Goal: Task Accomplishment & Management: Use online tool/utility

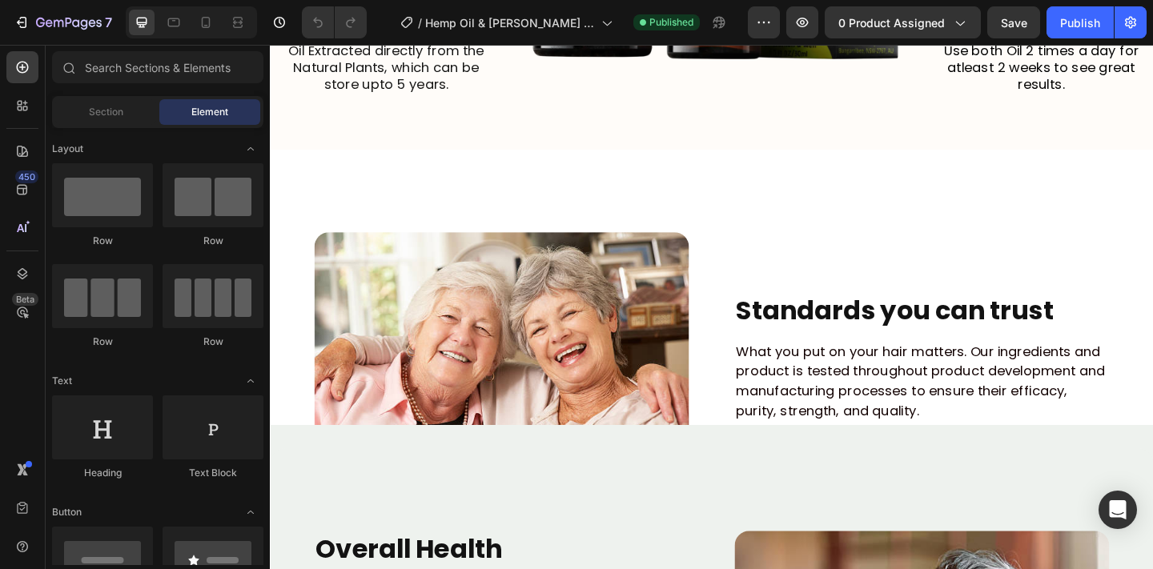
scroll to position [2640, 0]
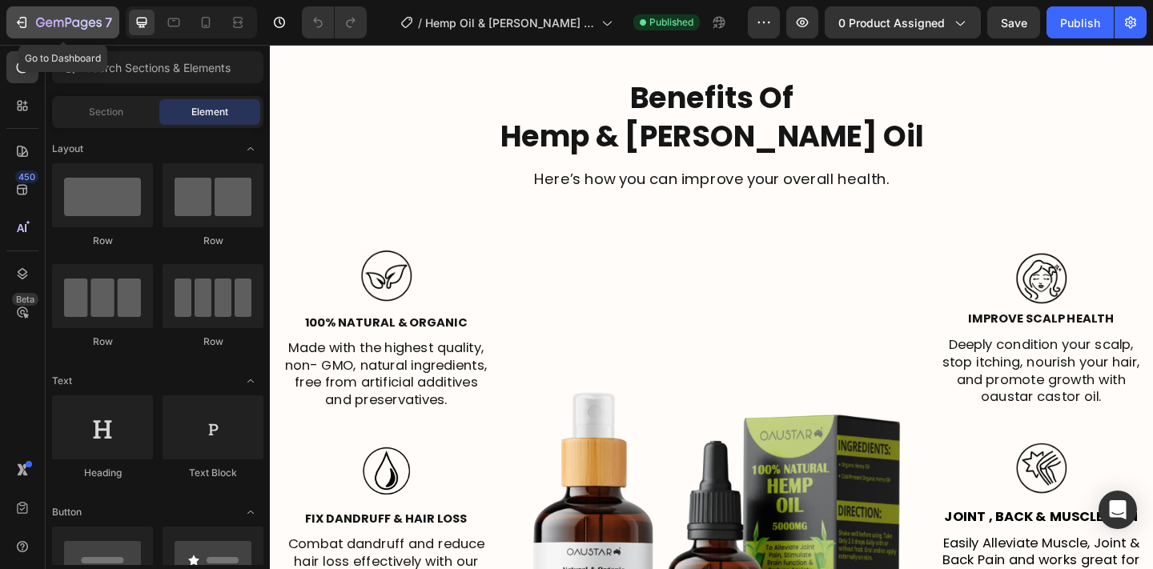
click at [96, 25] on icon "button" at bounding box center [99, 22] width 6 height 7
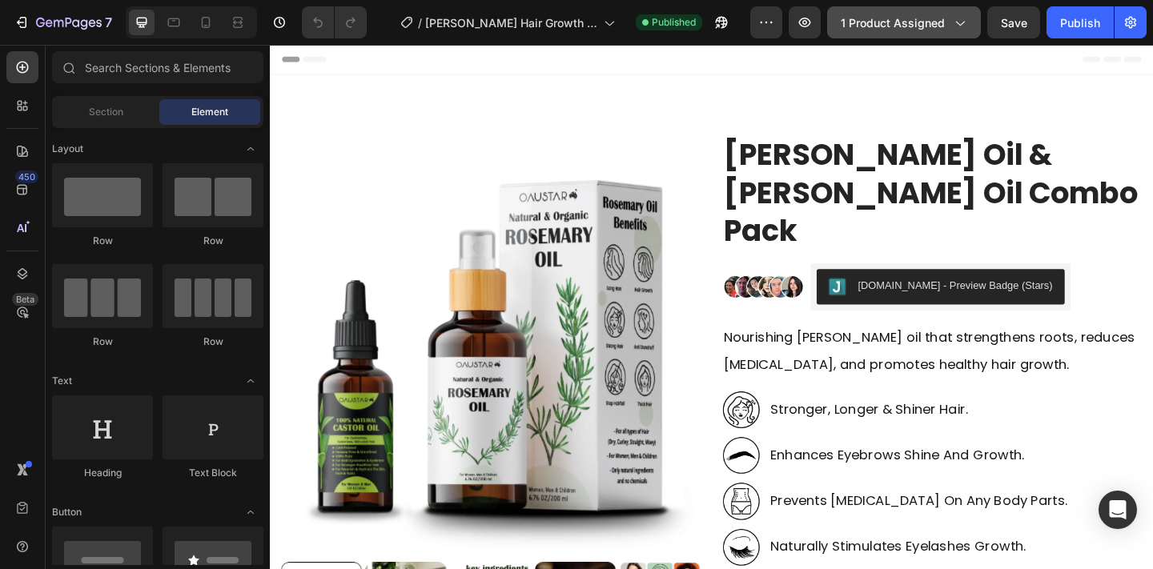
click at [915, 22] on span "1 product assigned" at bounding box center [893, 22] width 104 height 17
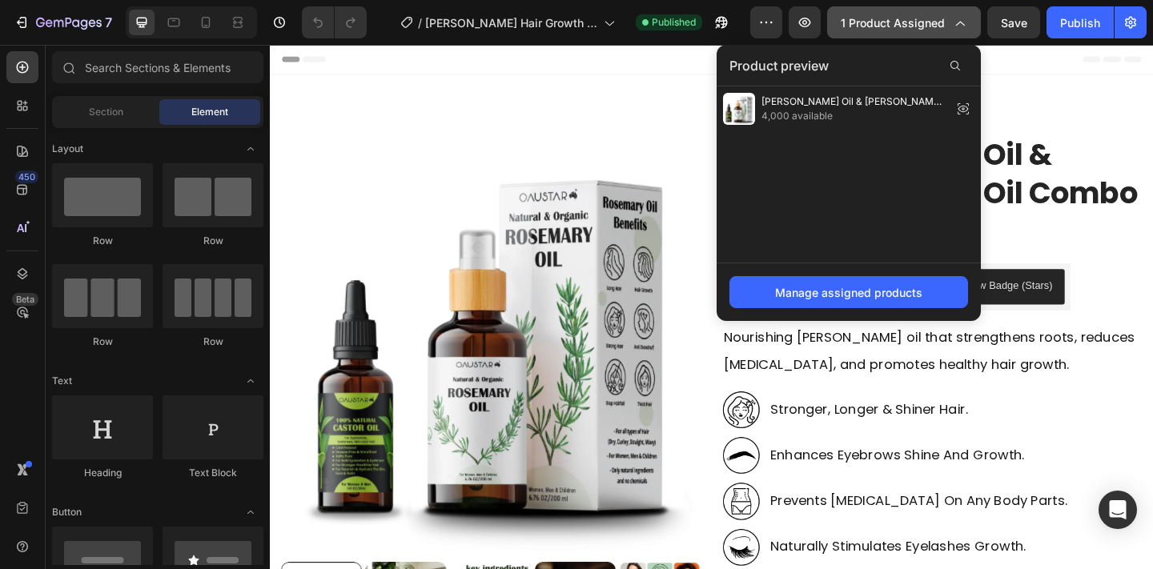
click at [915, 22] on span "1 product assigned" at bounding box center [893, 22] width 104 height 17
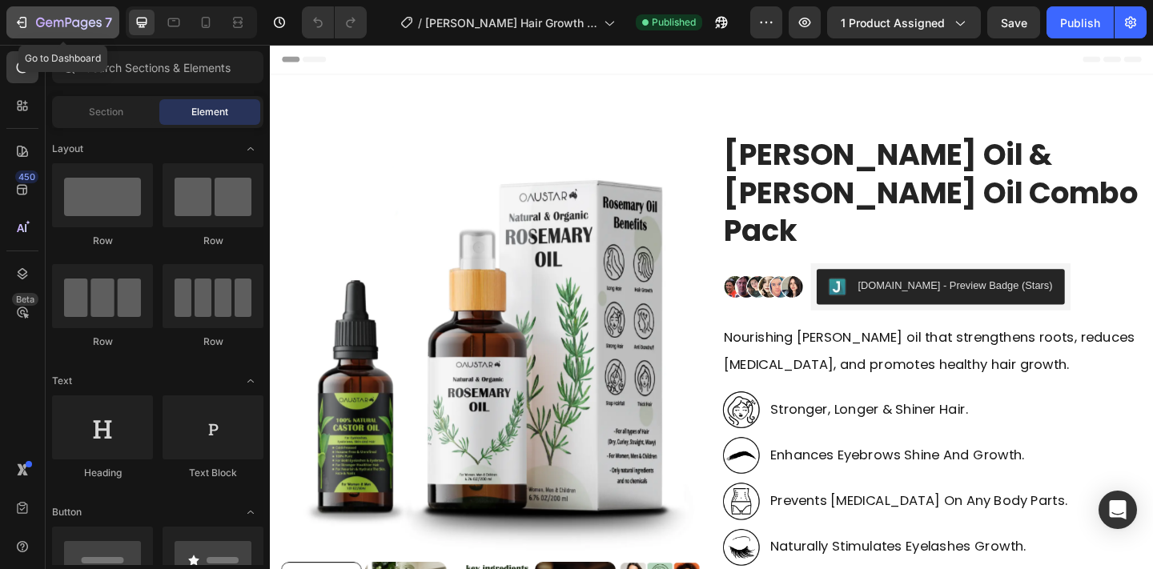
click at [72, 34] on button "7" at bounding box center [62, 22] width 113 height 32
